Goal: Answer question/provide support: Answer question/provide support

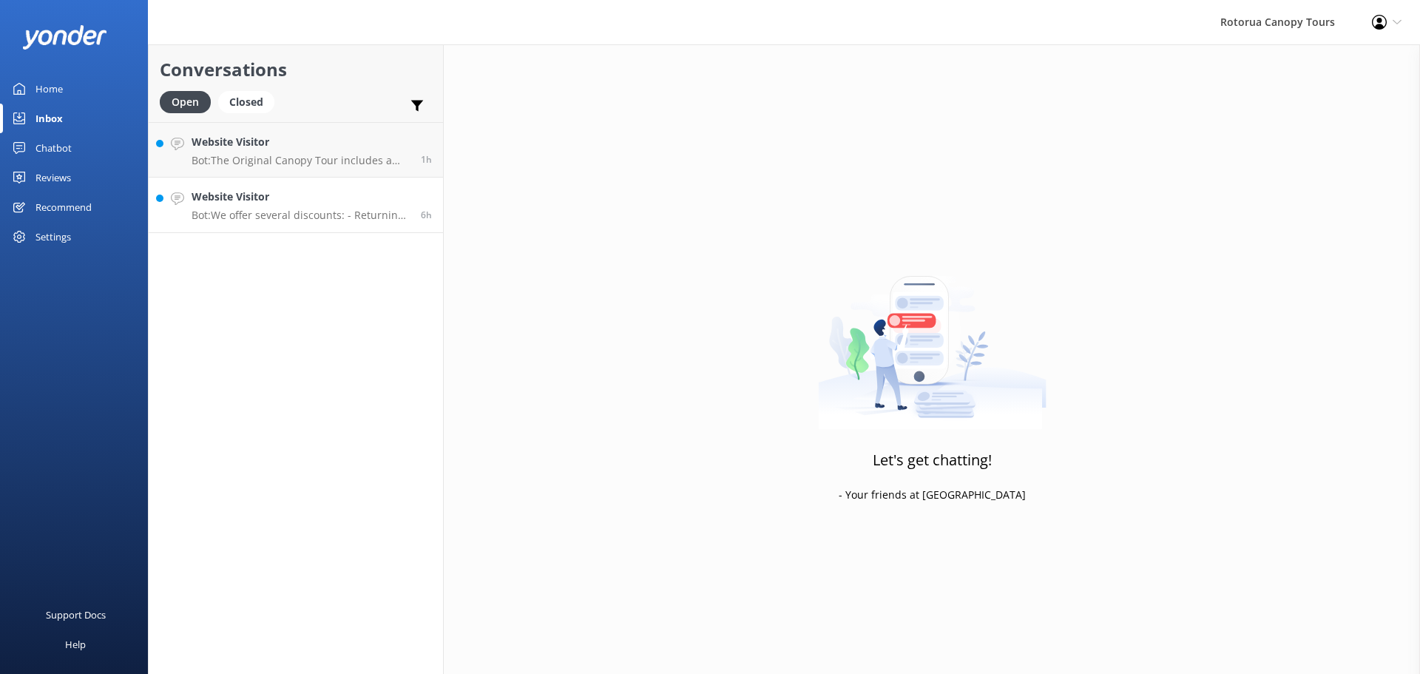
click at [285, 218] on p "Bot: We offer several discounts: - Returning customers can use the code "canopy…" at bounding box center [301, 215] width 218 height 13
